Goal: Task Accomplishment & Management: Use online tool/utility

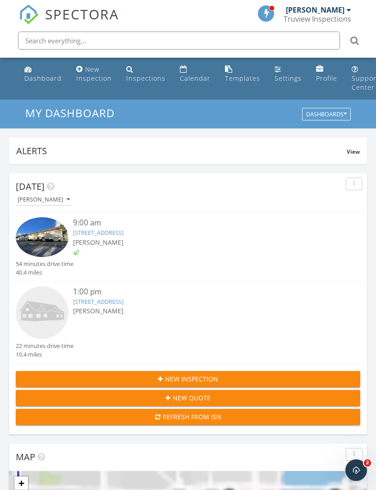
click at [124, 303] on link "8404 W Sample Rd #131, Coral Springs, FL 33065" at bounding box center [98, 302] width 51 height 8
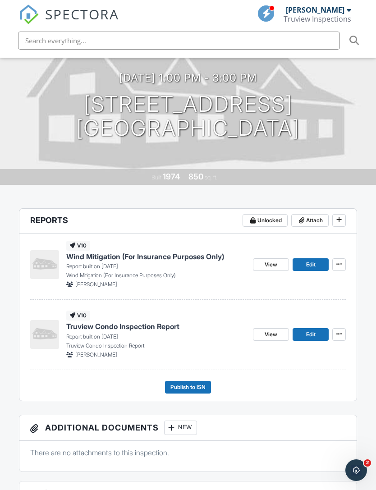
click at [311, 260] on span "Edit" at bounding box center [310, 264] width 9 height 9
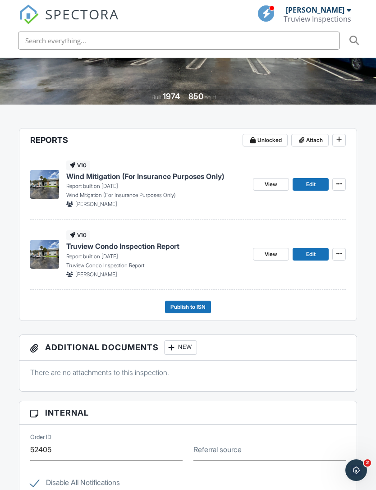
scroll to position [201, 0]
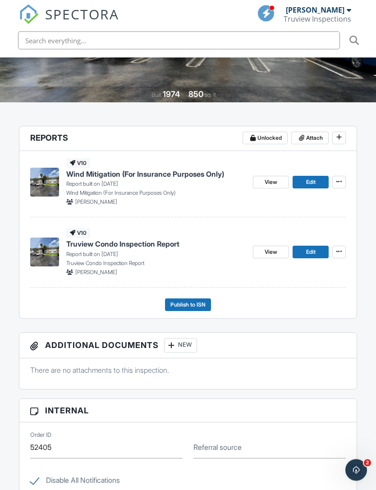
click at [173, 297] on div "v10 Wind Mitigation (For Insurance Purposes Only) Report built on 09/27/2025 Wi…" at bounding box center [188, 235] width 338 height 167
click at [173, 301] on span "Publish to ISN" at bounding box center [188, 305] width 35 height 9
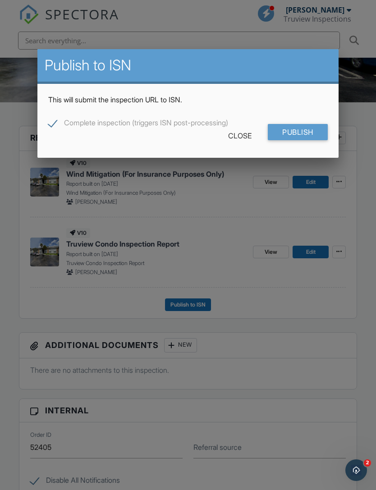
click at [307, 135] on input "Publish" at bounding box center [298, 132] width 60 height 16
